Goal: Task Accomplishment & Management: Complete application form

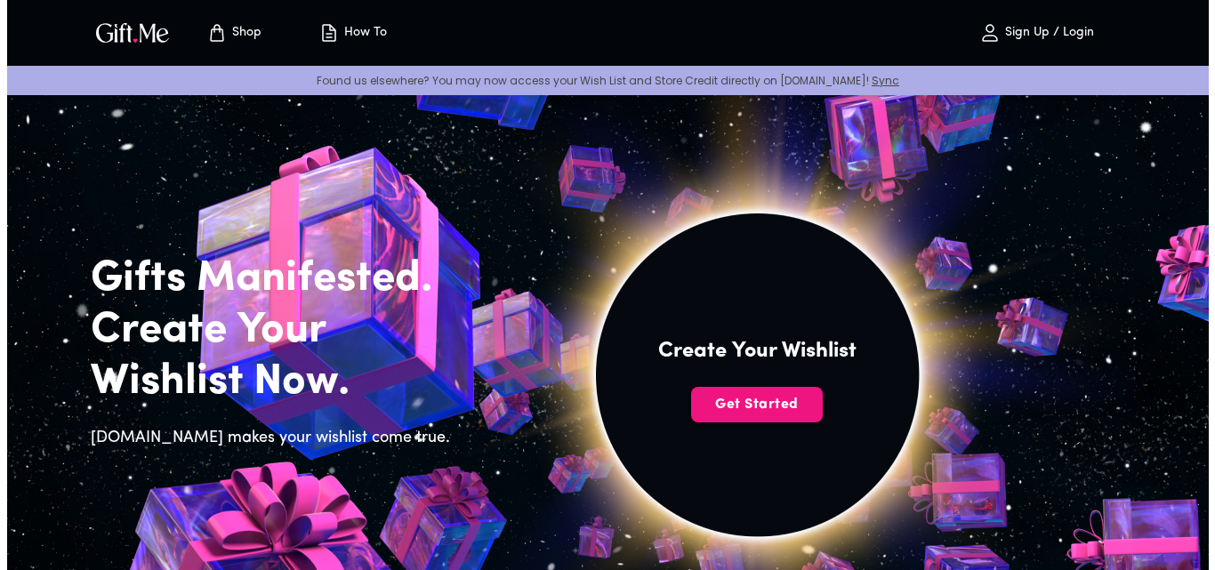
scroll to position [40, 0]
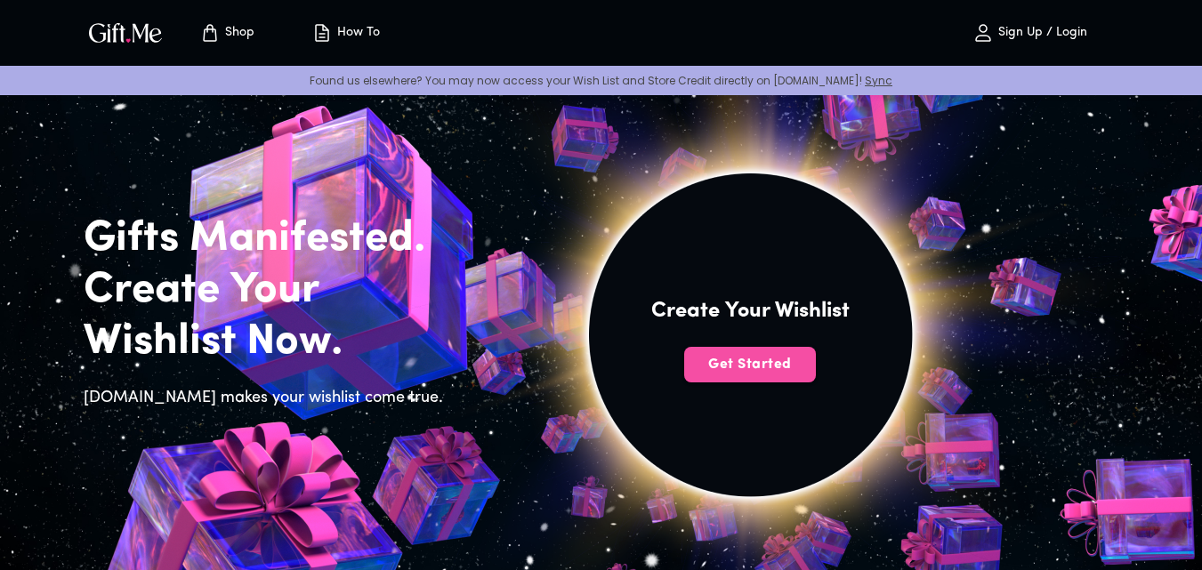
click at [744, 367] on span "Get Started" at bounding box center [750, 365] width 132 height 20
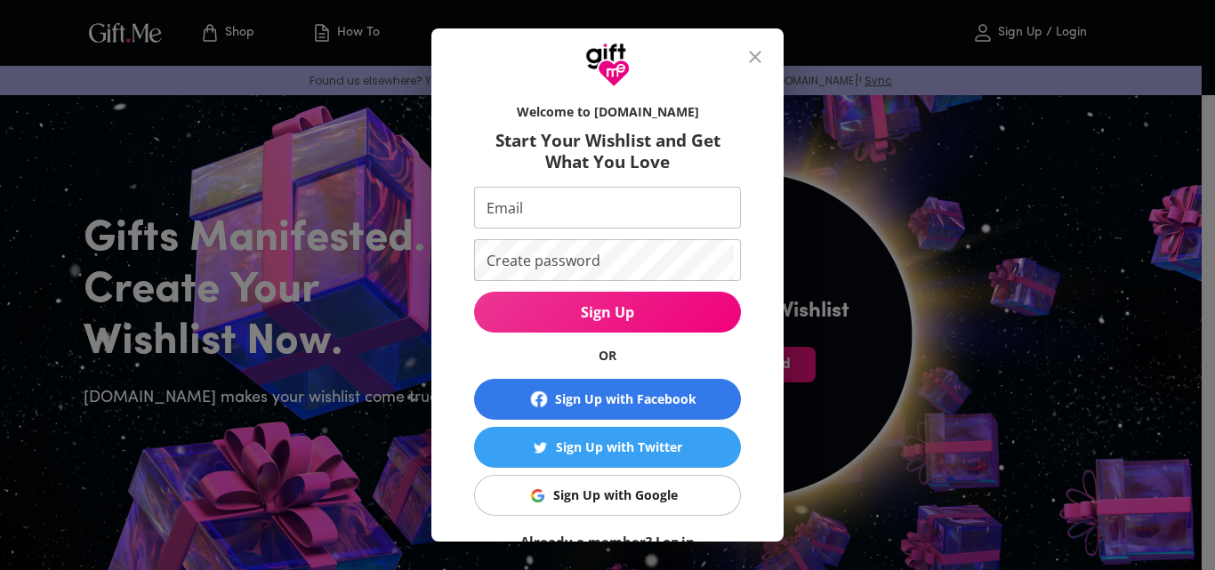
click at [688, 494] on span "Sign Up with Google" at bounding box center [604, 496] width 245 height 20
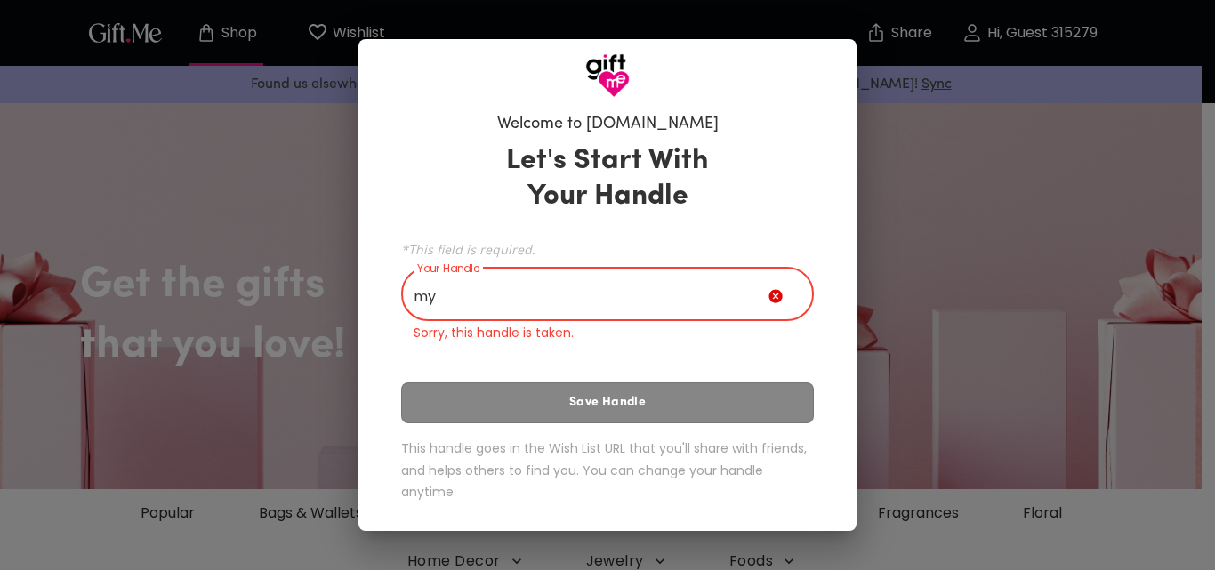
type input "m"
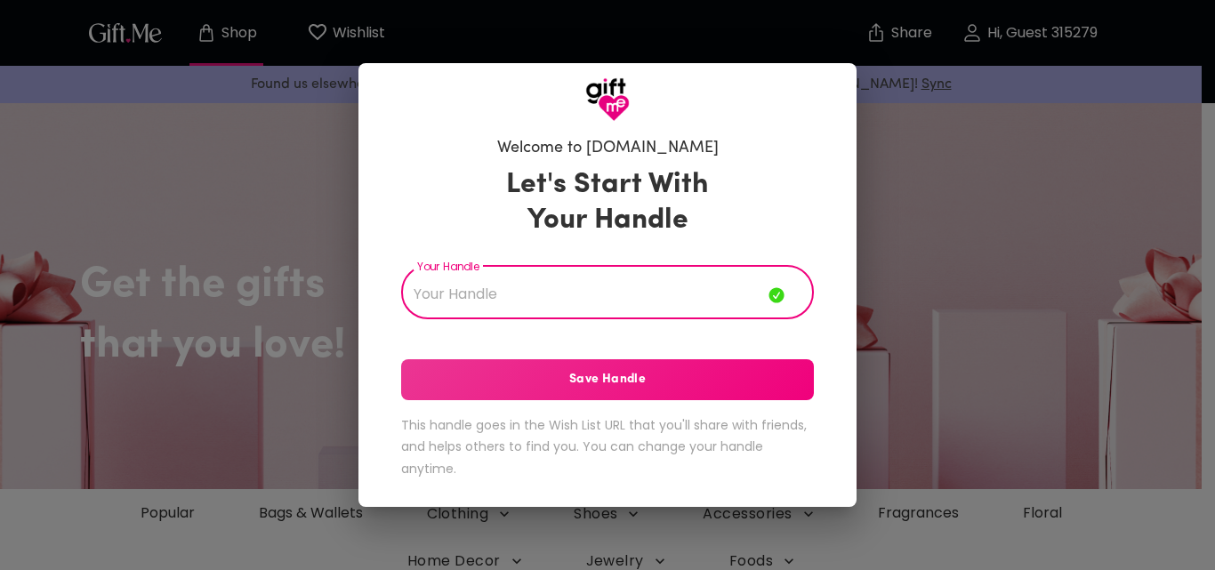
click at [649, 377] on span "Save Handle" at bounding box center [607, 380] width 413 height 20
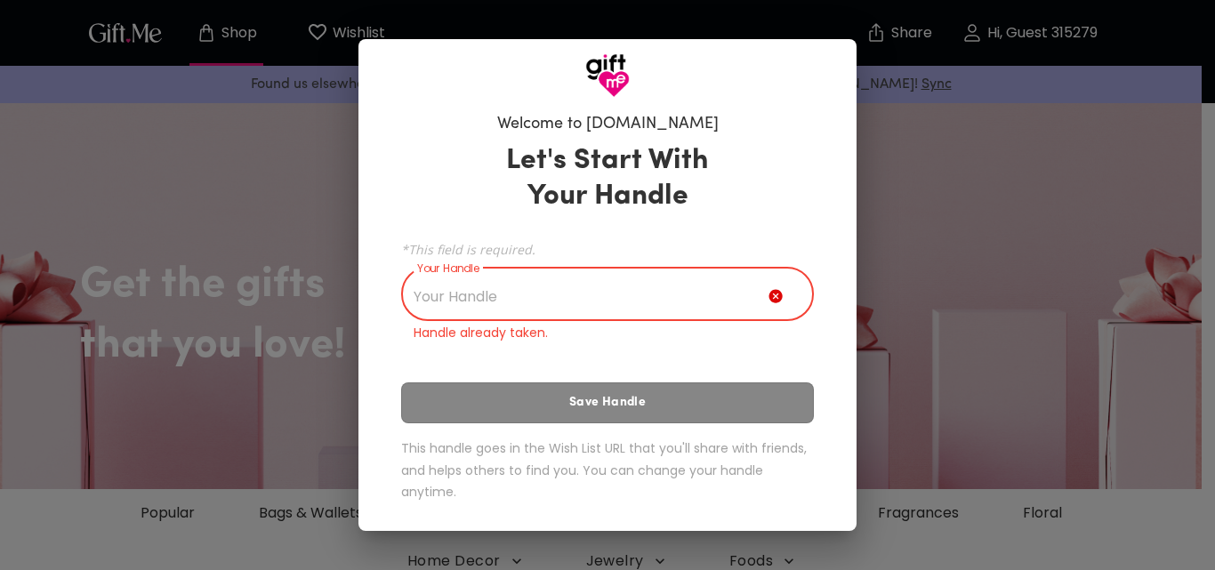
drag, startPoint x: 584, startPoint y: 311, endPoint x: 495, endPoint y: 304, distance: 89.2
click at [496, 304] on input "Your Handle" at bounding box center [584, 296] width 367 height 50
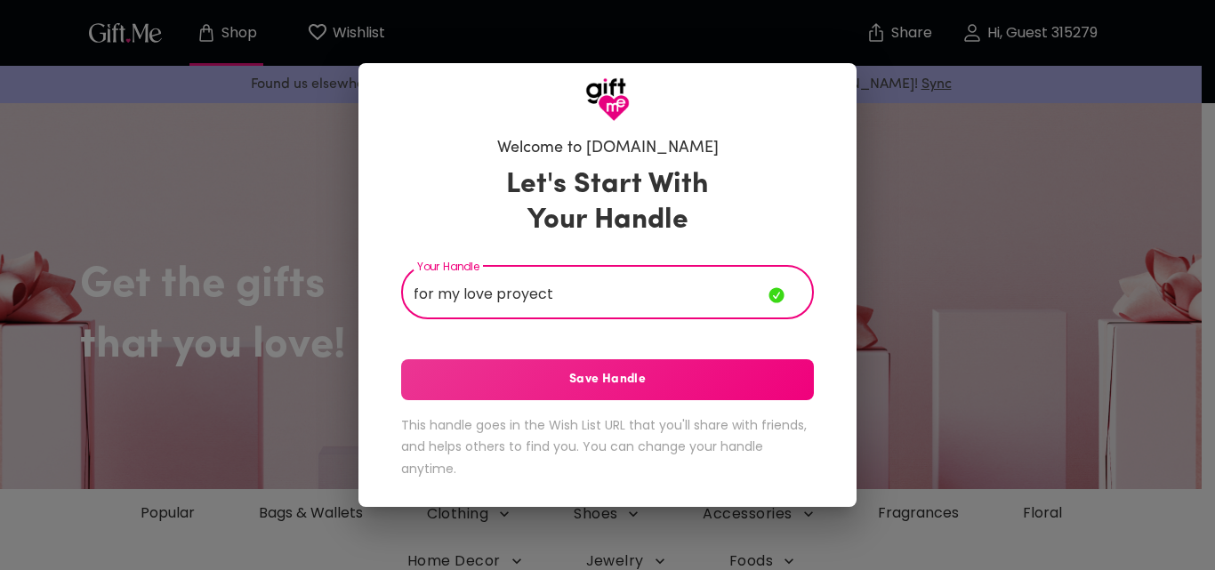
type input "for my love proyect"
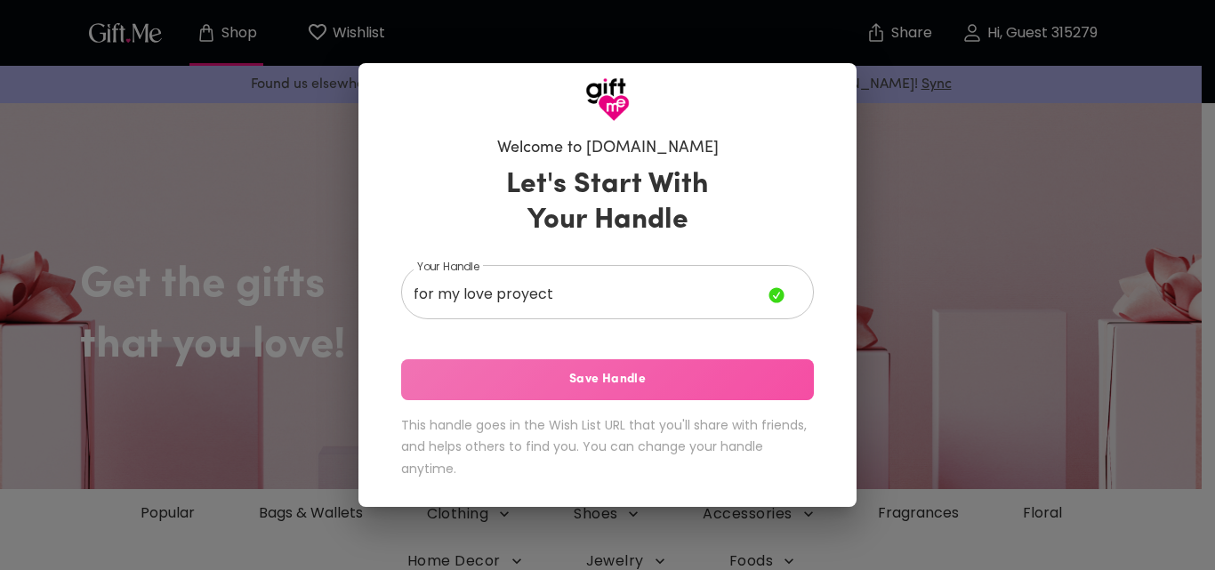
click at [597, 386] on span "Save Handle" at bounding box center [607, 380] width 413 height 20
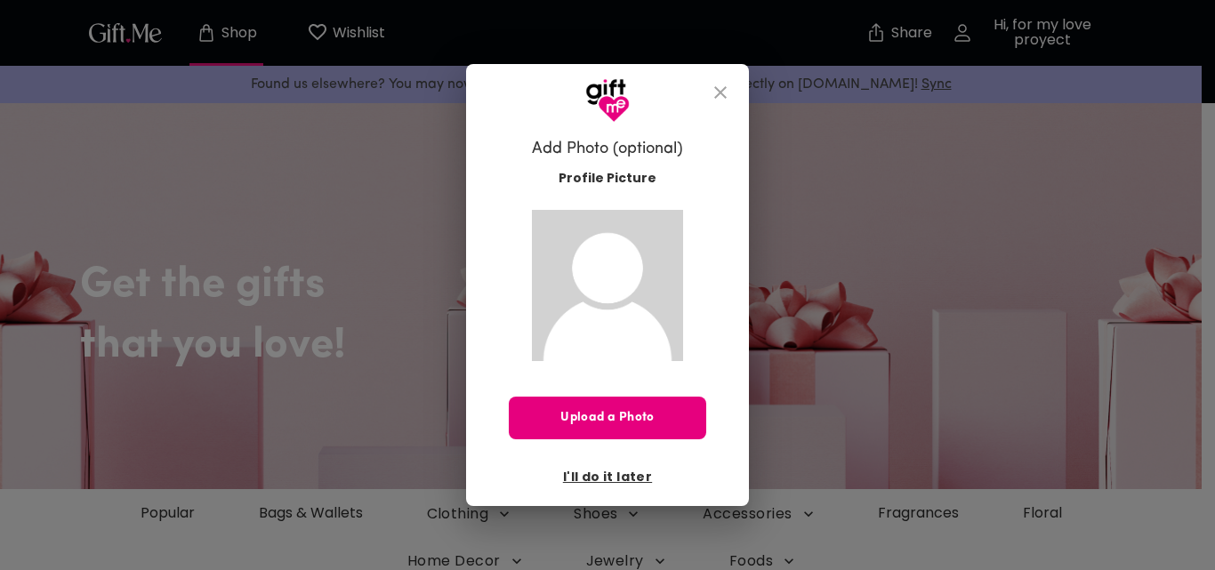
click at [723, 96] on icon "close" at bounding box center [720, 92] width 21 height 21
